Goal: Task Accomplishment & Management: Use online tool/utility

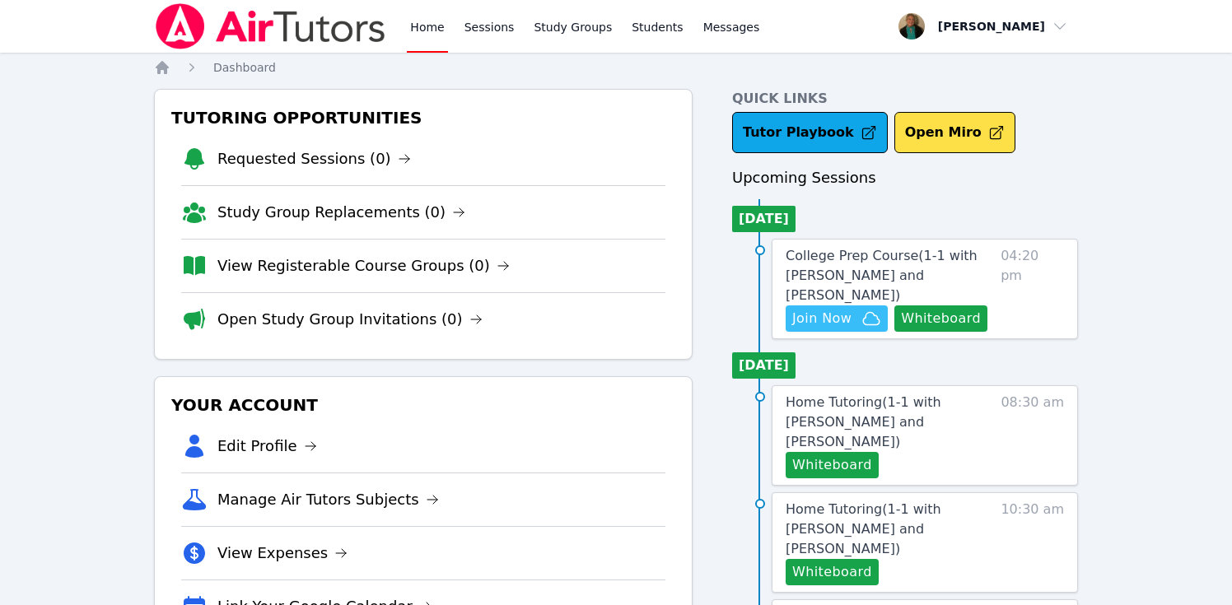
click at [833, 309] on span "Join Now" at bounding box center [821, 319] width 59 height 20
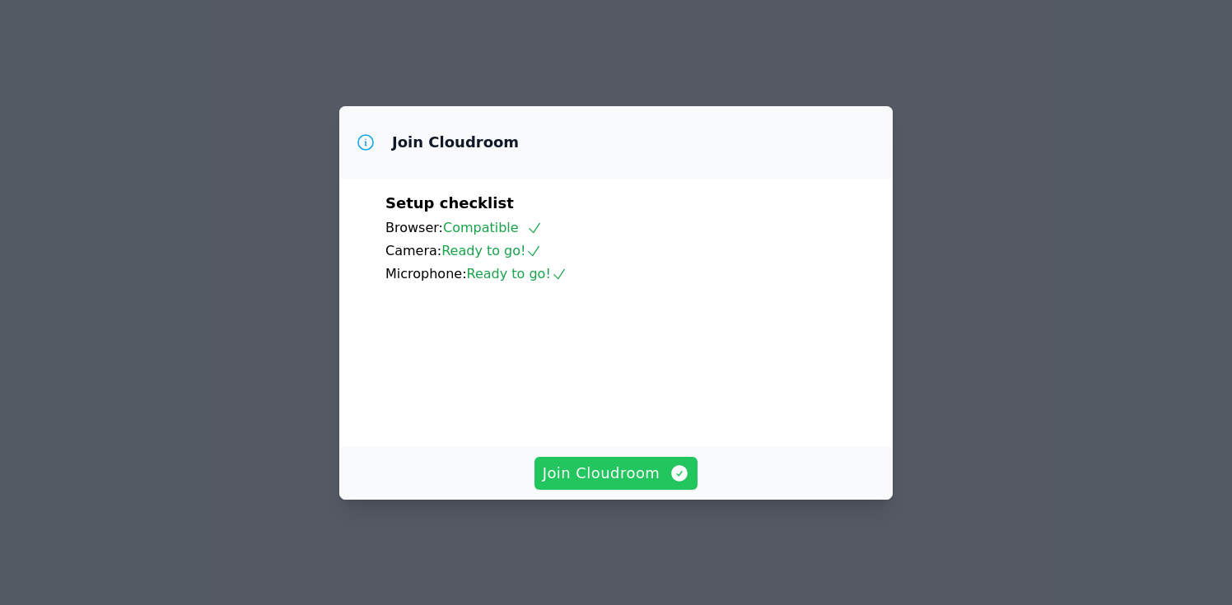
click at [585, 469] on span "Join Cloudroom" at bounding box center [615, 473] width 147 height 23
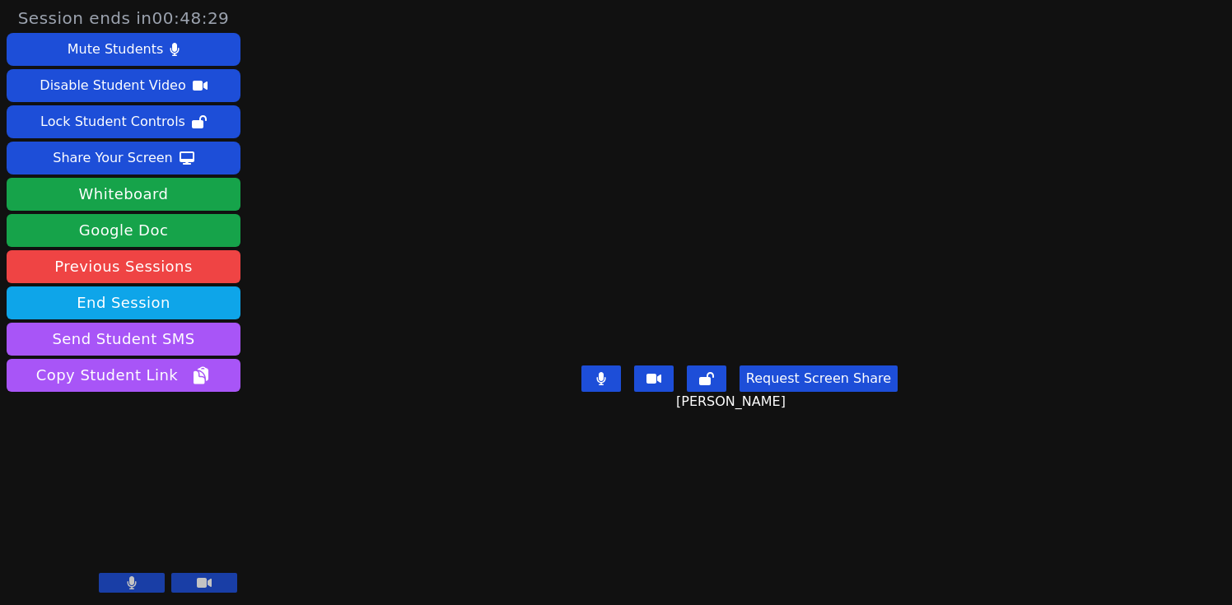
click at [825, 392] on button "Request Screen Share" at bounding box center [818, 379] width 158 height 26
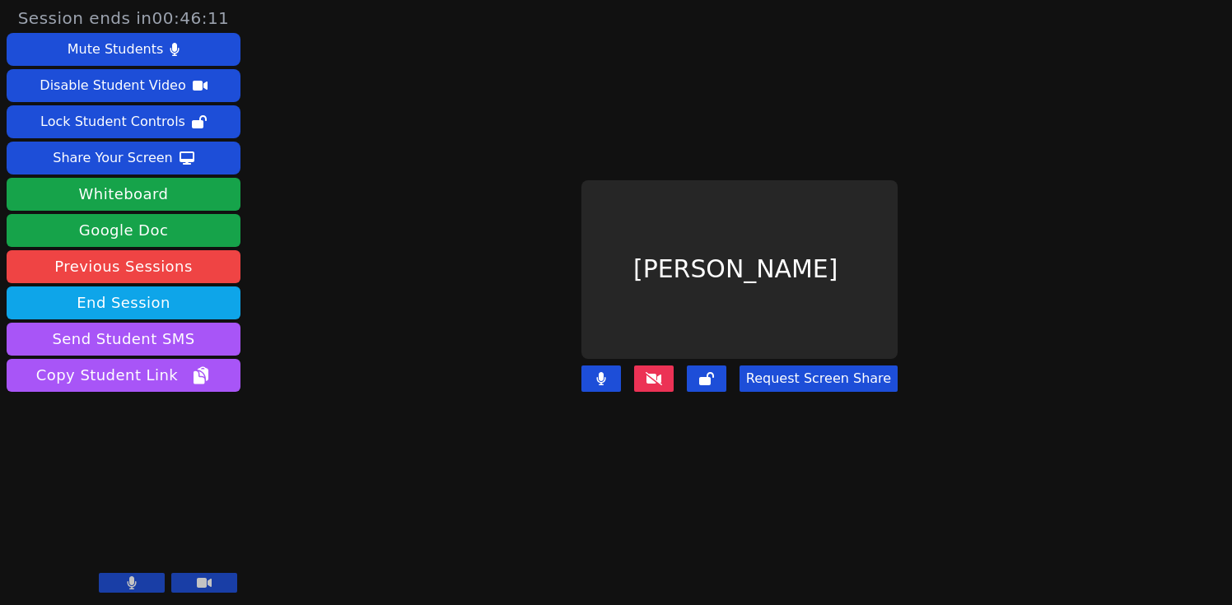
click at [841, 376] on button "Request Screen Share" at bounding box center [818, 379] width 158 height 26
click at [790, 377] on button "Request Screen Share" at bounding box center [818, 379] width 158 height 26
click at [815, 375] on button "Request Screen Share" at bounding box center [818, 379] width 158 height 26
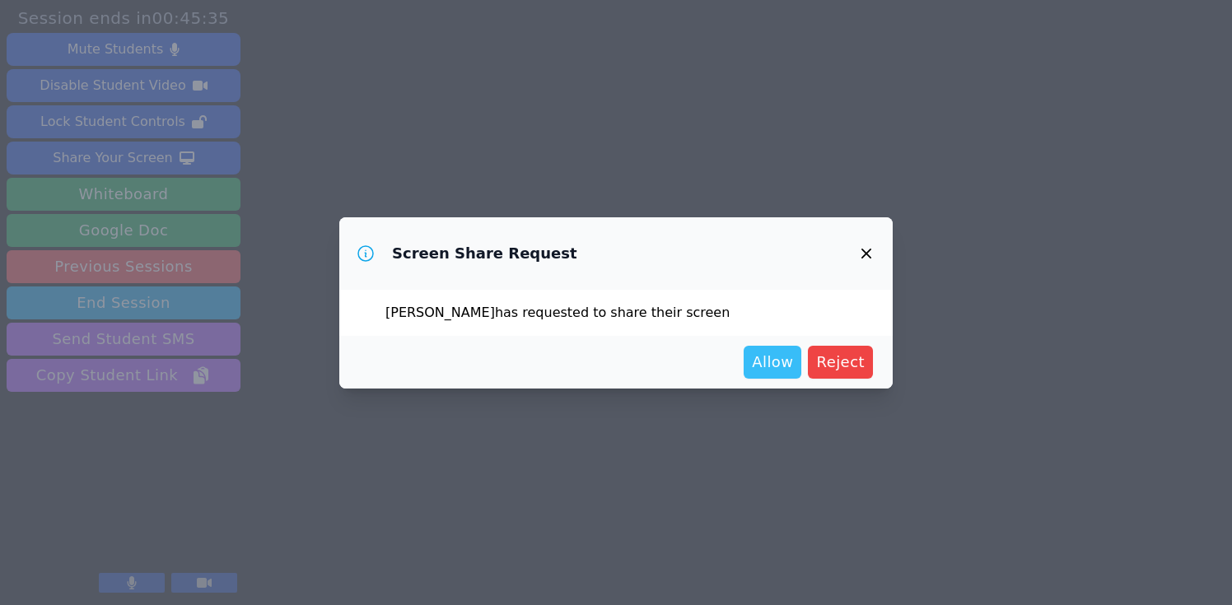
click at [784, 359] on span "Allow" at bounding box center [772, 362] width 41 height 23
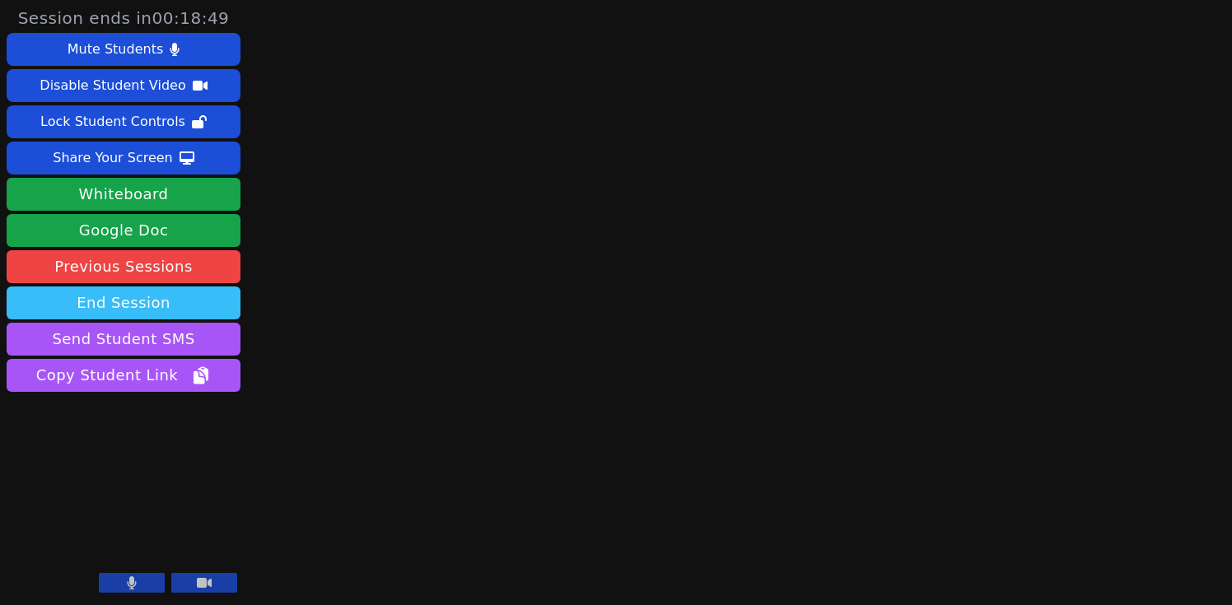
click at [184, 302] on button "End Session" at bounding box center [124, 302] width 234 height 33
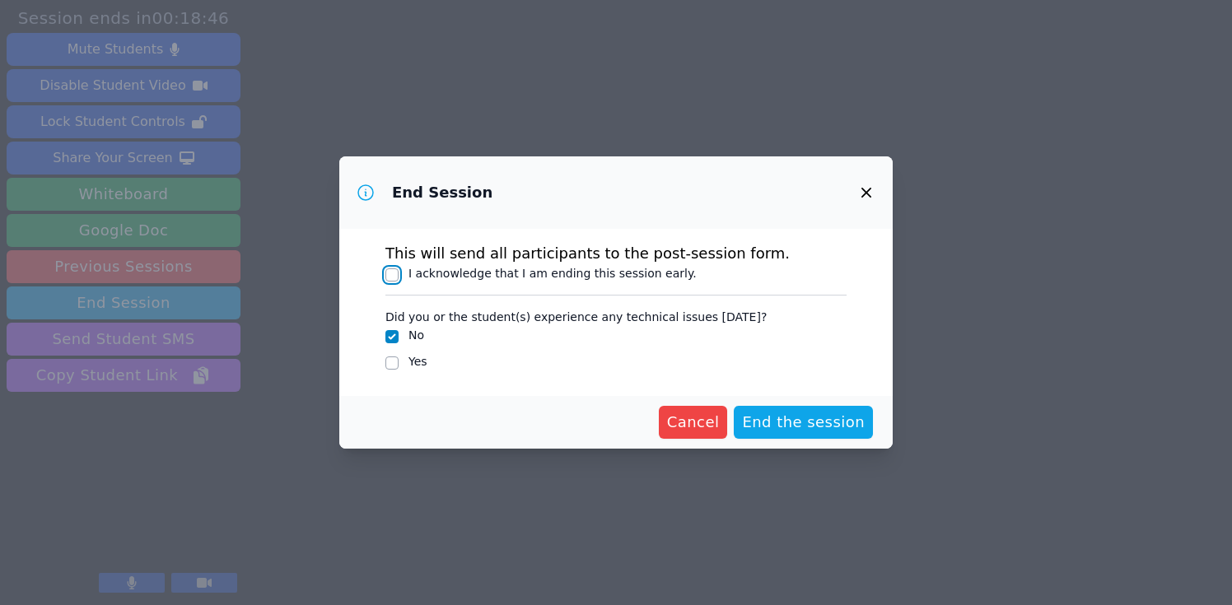
click at [393, 275] on input "I acknowledge that I am ending this session early." at bounding box center [391, 274] width 13 height 13
checkbox input "true"
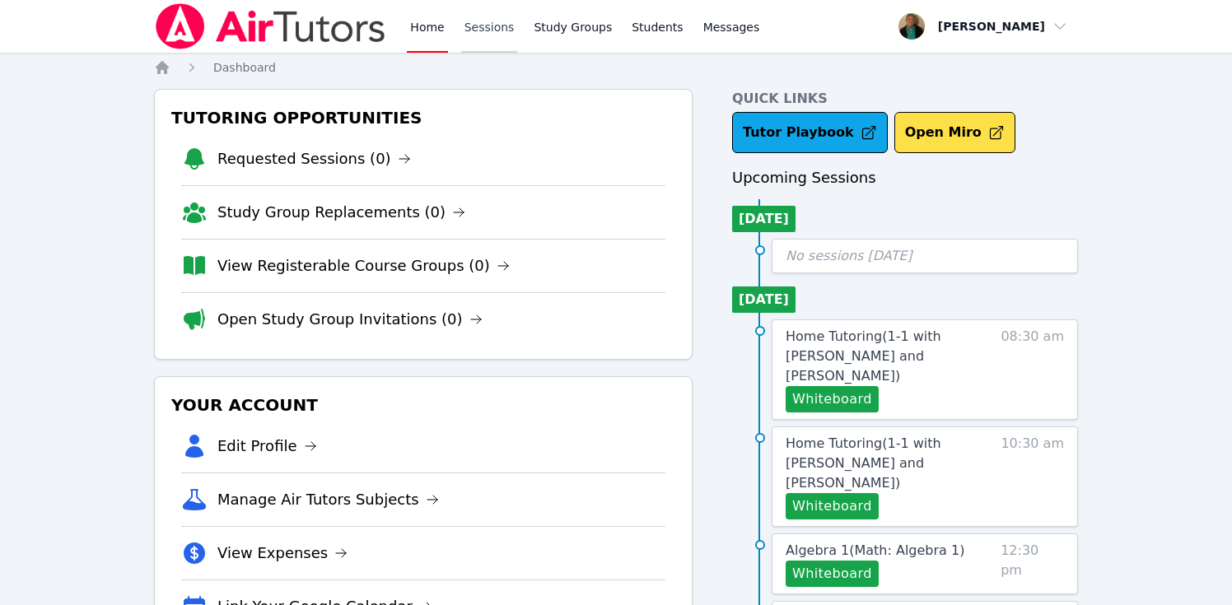
click at [486, 27] on link "Sessions" at bounding box center [489, 26] width 57 height 53
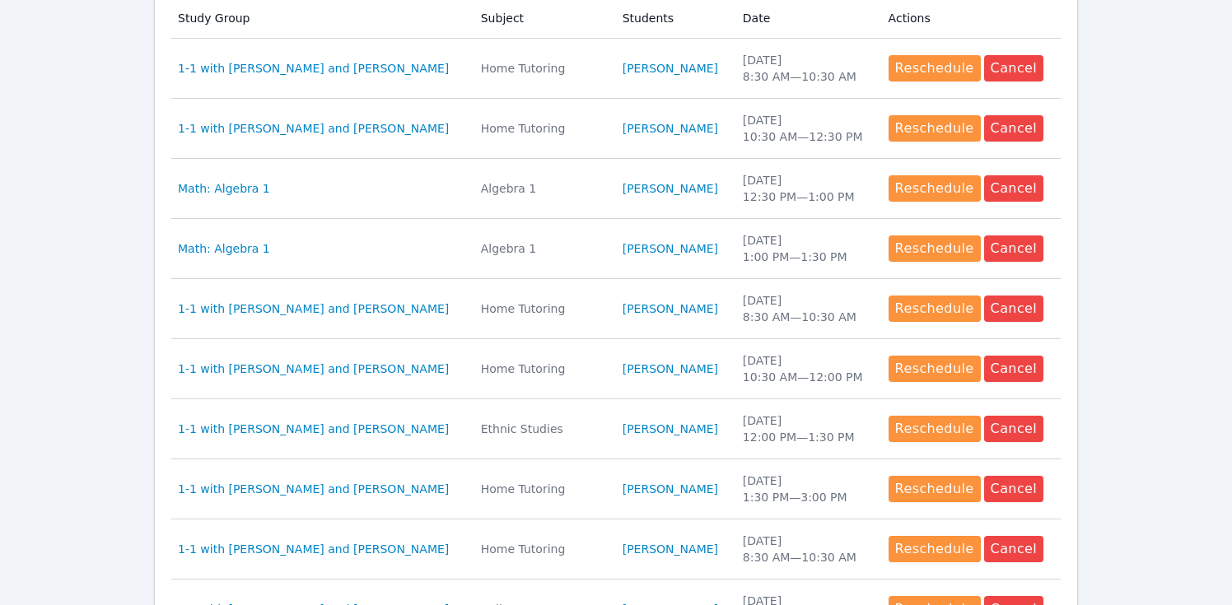
scroll to position [765, 0]
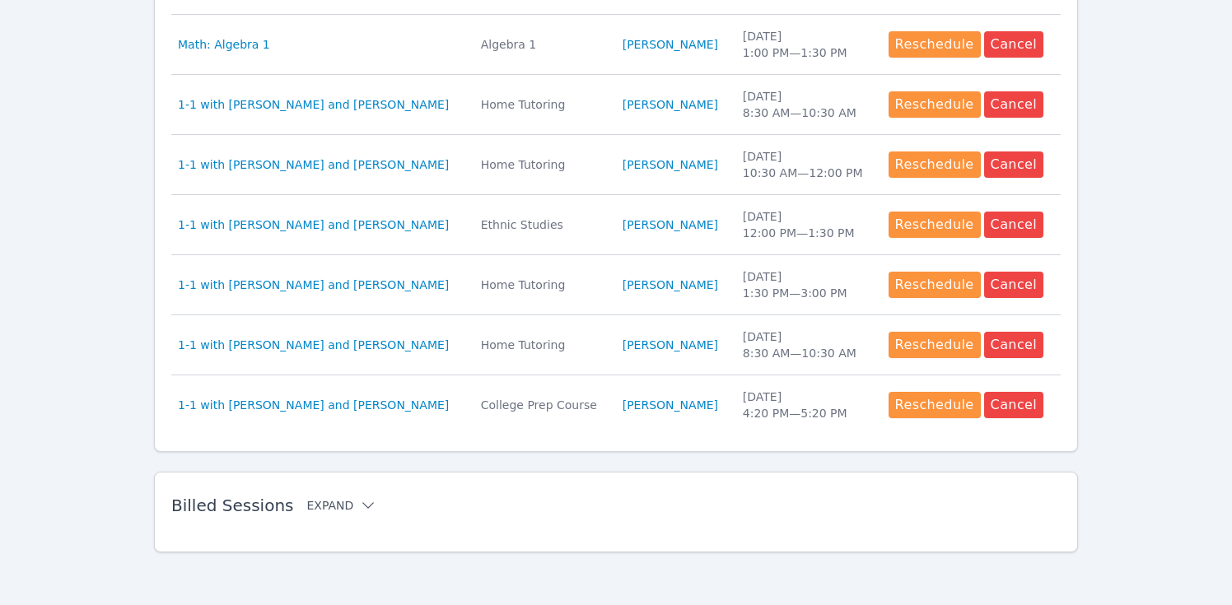
click at [323, 505] on button "Expand" at bounding box center [341, 505] width 70 height 16
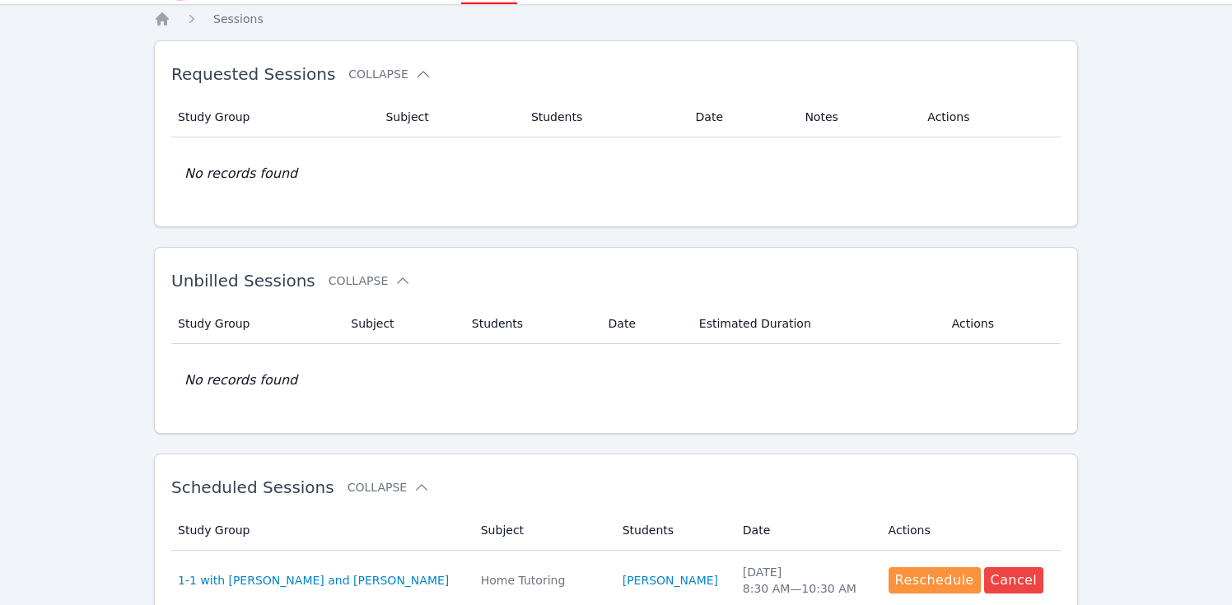
scroll to position [0, 0]
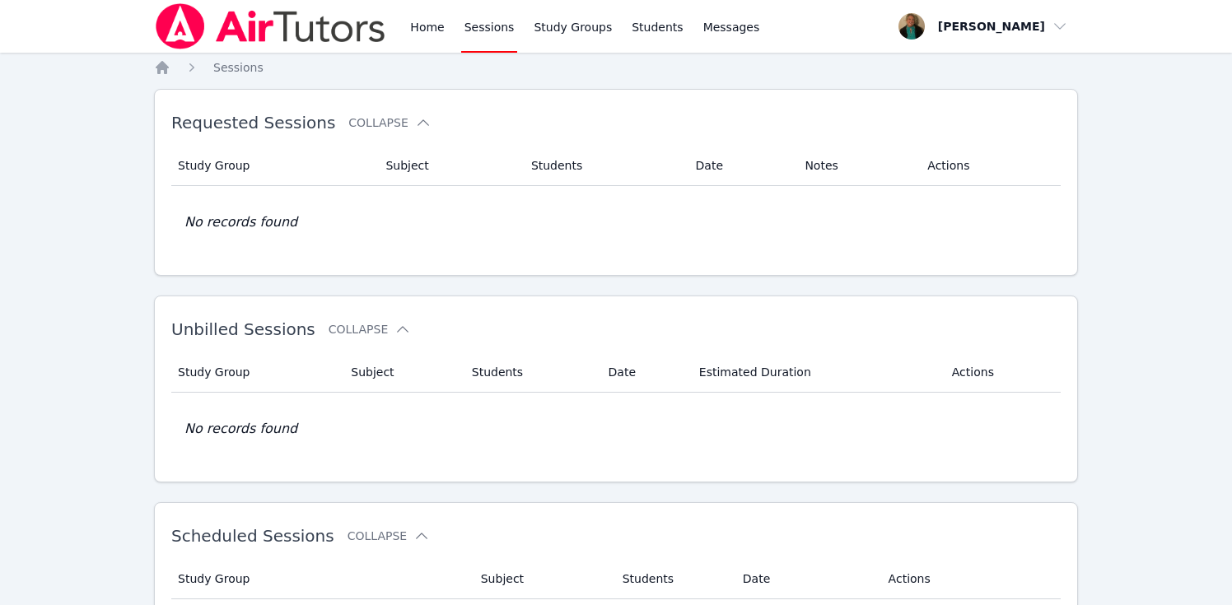
click at [475, 26] on link "Sessions" at bounding box center [489, 26] width 57 height 53
click at [491, 24] on link "Sessions" at bounding box center [489, 26] width 57 height 53
click at [431, 27] on link "Home" at bounding box center [427, 26] width 40 height 53
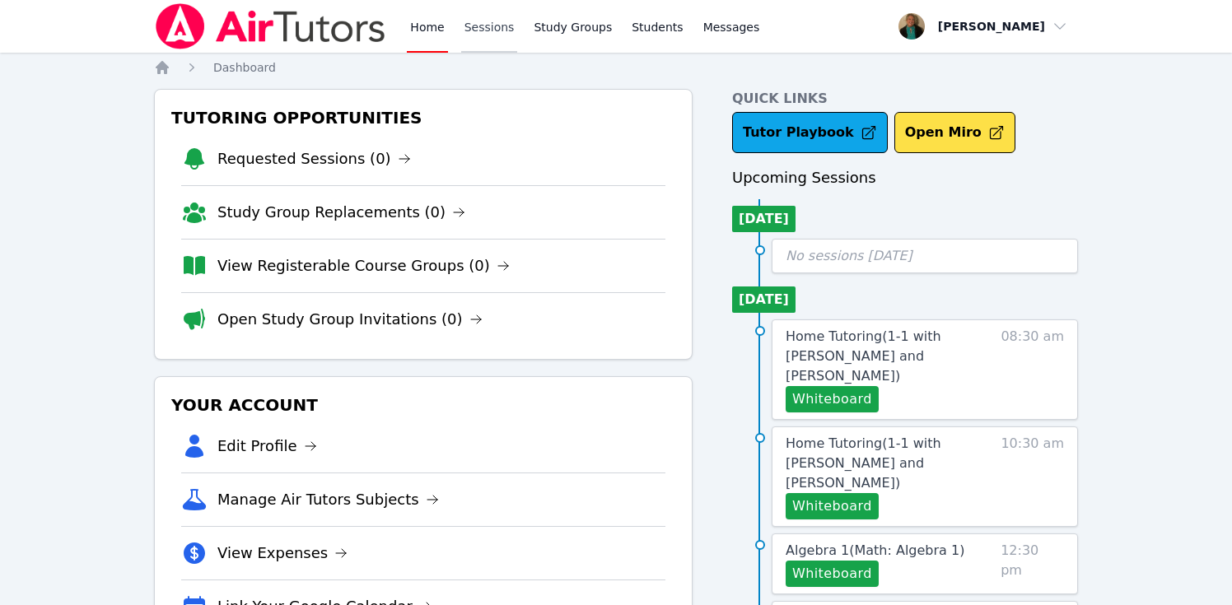
click at [487, 31] on link "Sessions" at bounding box center [489, 26] width 57 height 53
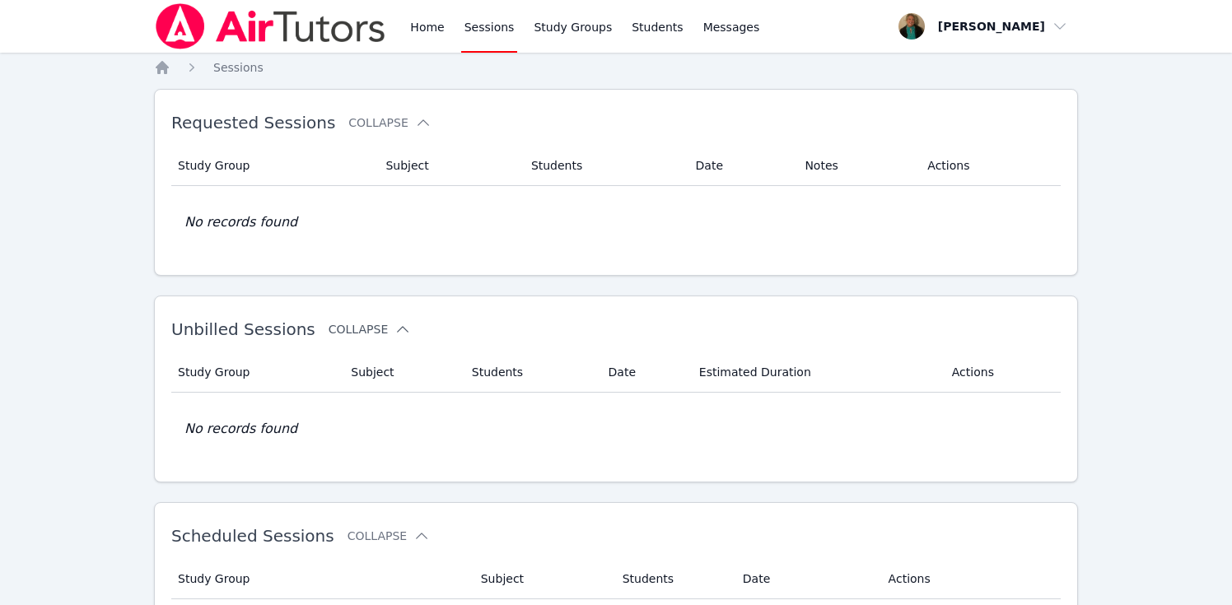
click at [379, 323] on button "Collapse" at bounding box center [369, 329] width 82 height 16
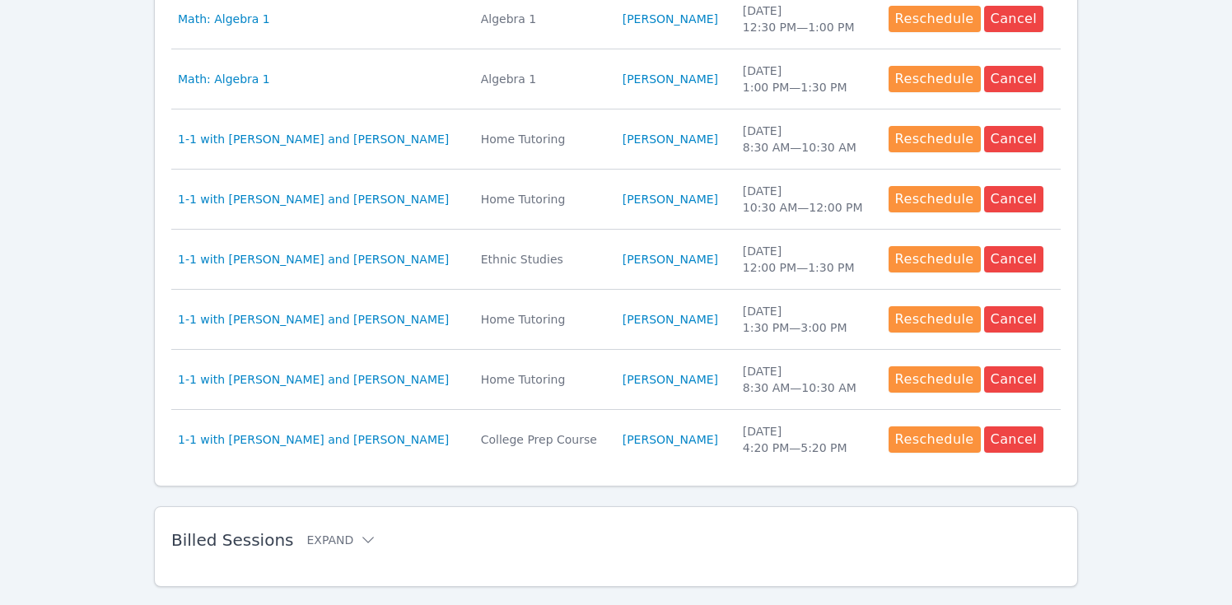
scroll to position [659, 0]
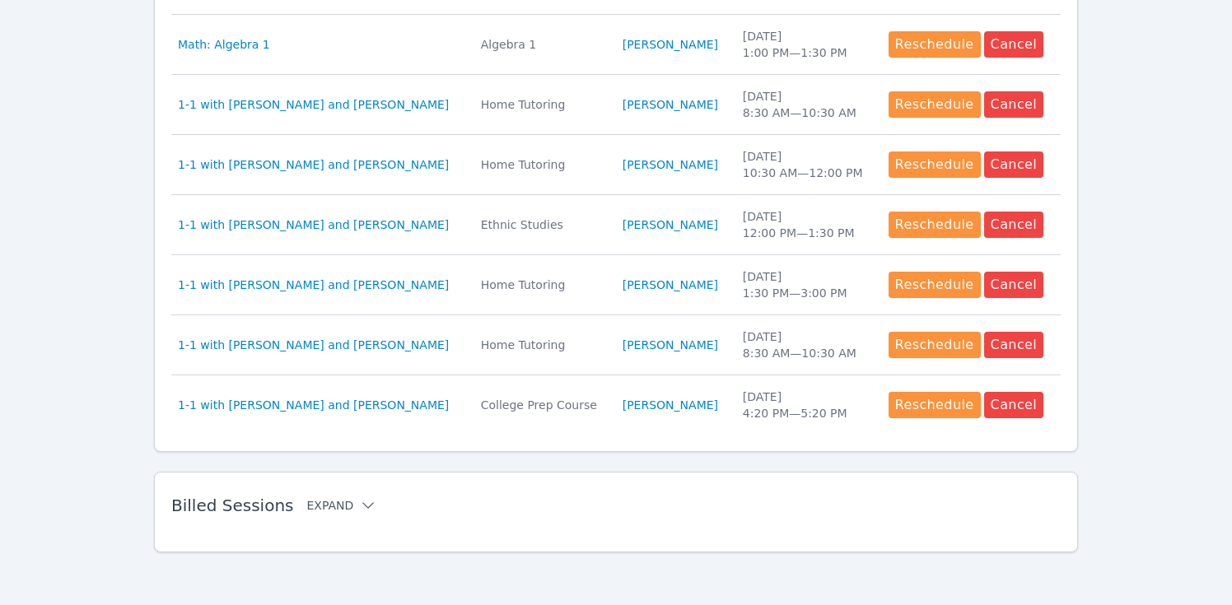
click at [325, 505] on button "Expand" at bounding box center [341, 505] width 70 height 16
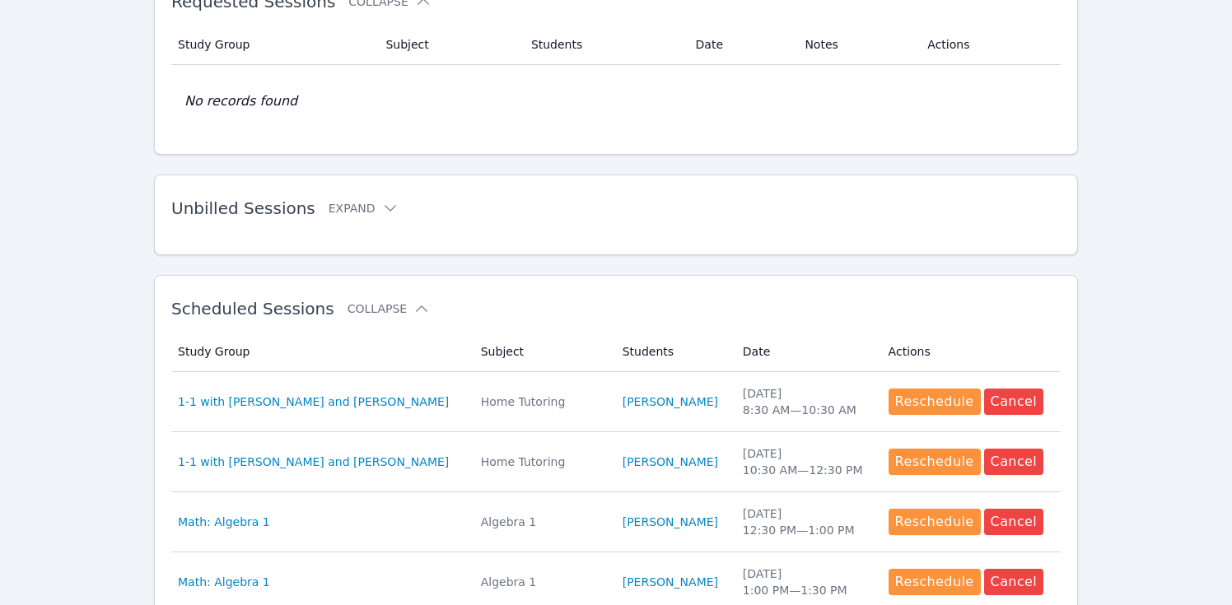
scroll to position [0, 0]
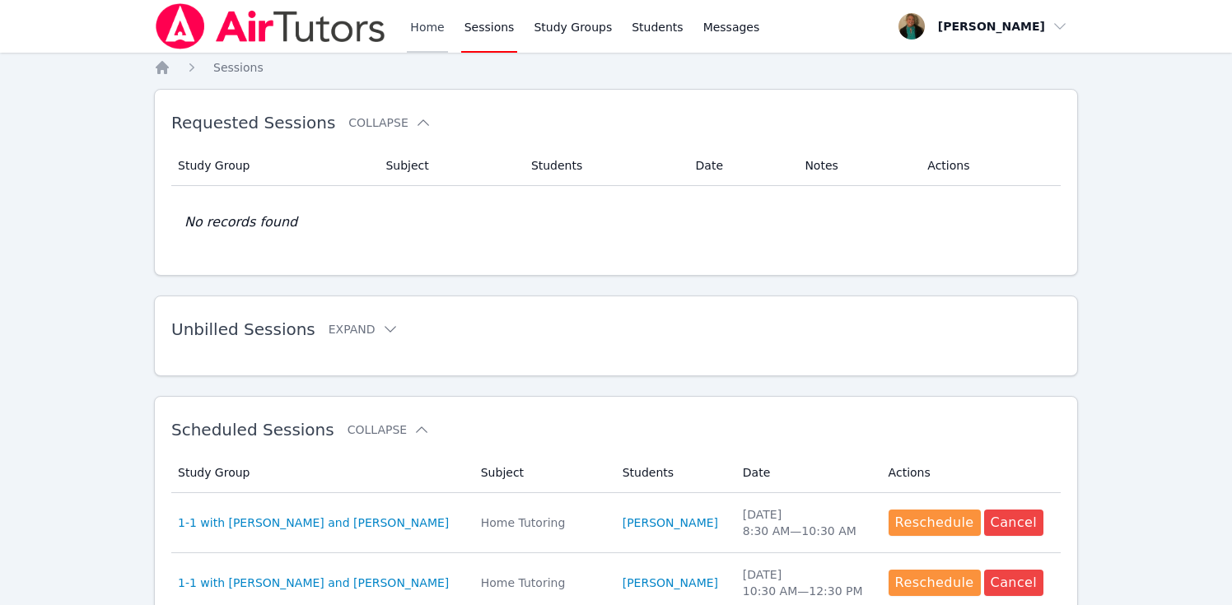
click at [422, 30] on link "Home" at bounding box center [427, 26] width 40 height 53
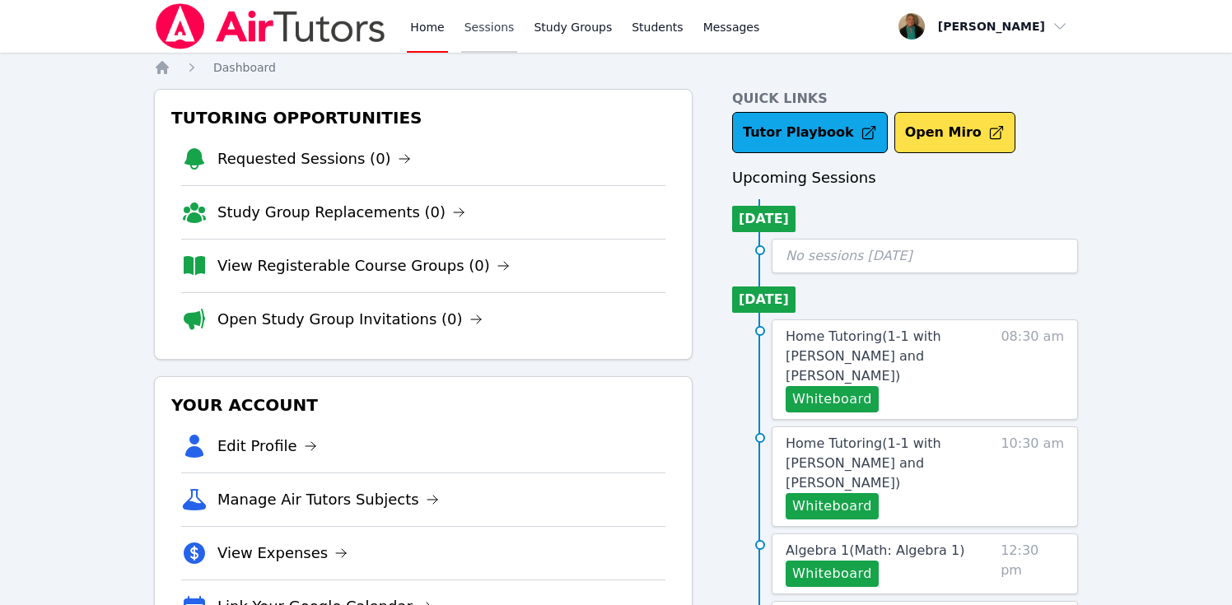
click at [478, 30] on link "Sessions" at bounding box center [489, 26] width 57 height 53
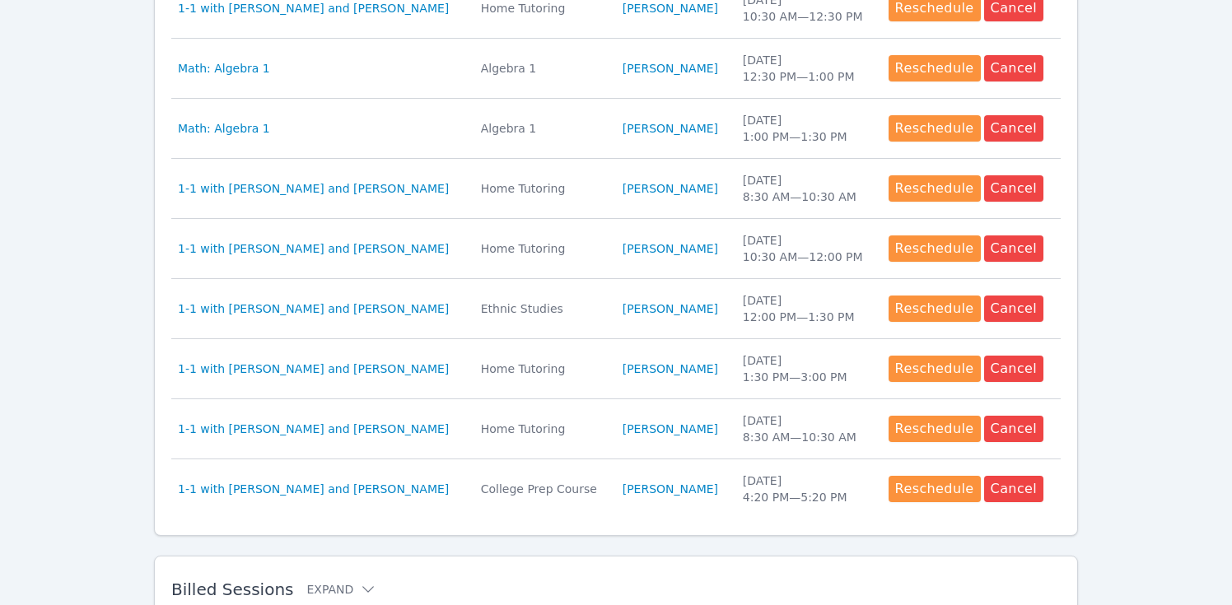
scroll to position [765, 0]
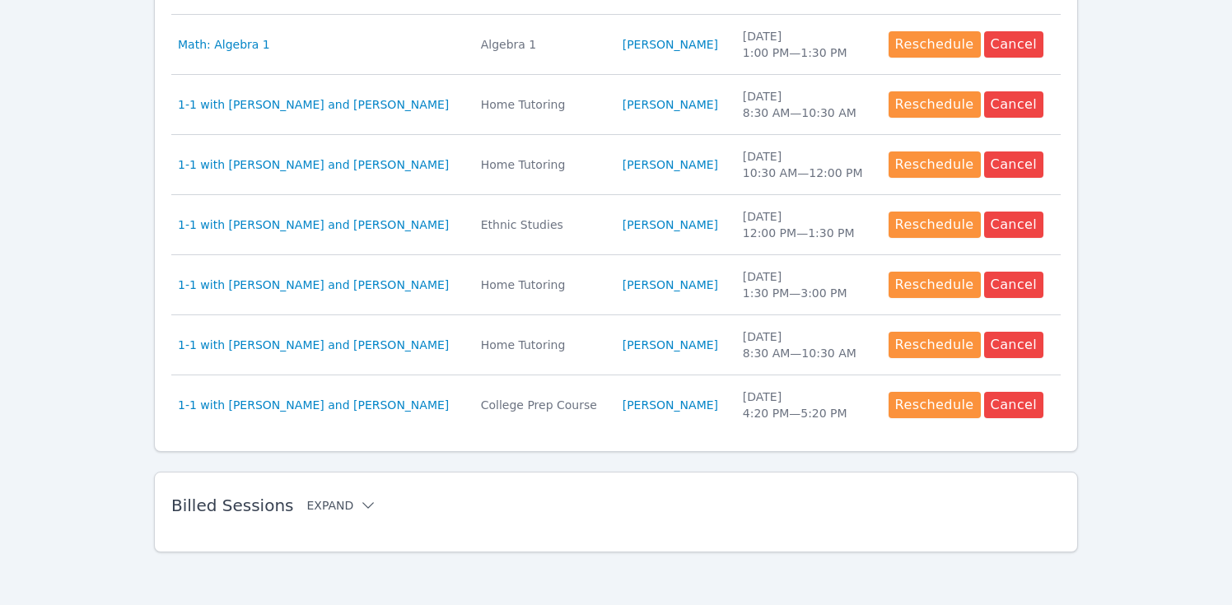
click at [338, 501] on button "Expand" at bounding box center [341, 505] width 70 height 16
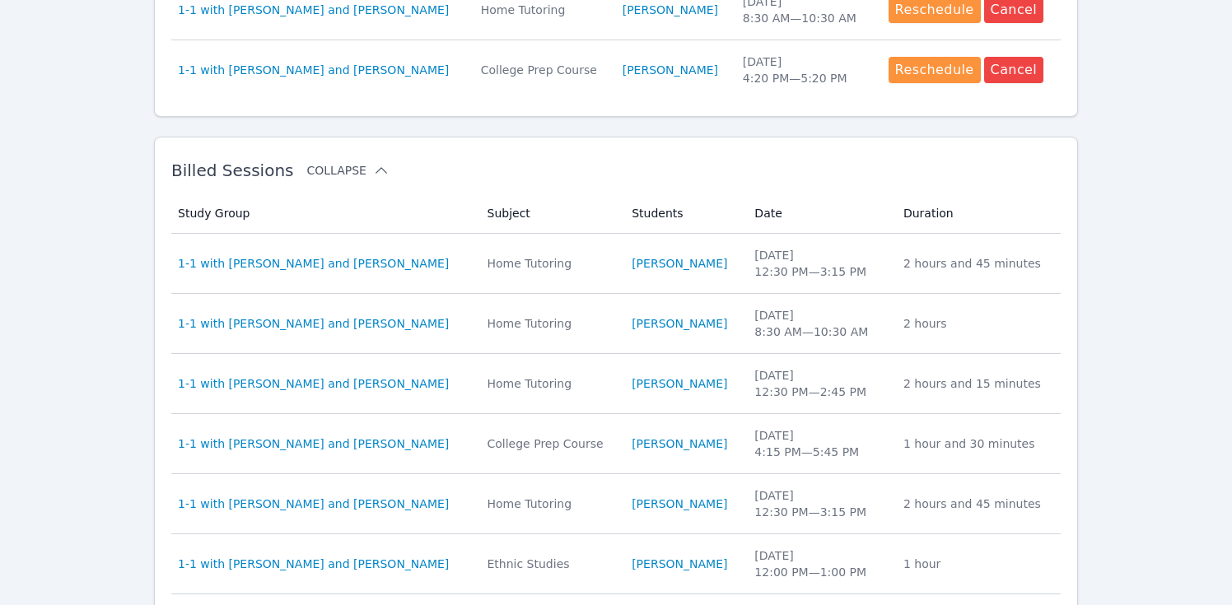
scroll to position [1103, 0]
